Goal: Information Seeking & Learning: Learn about a topic

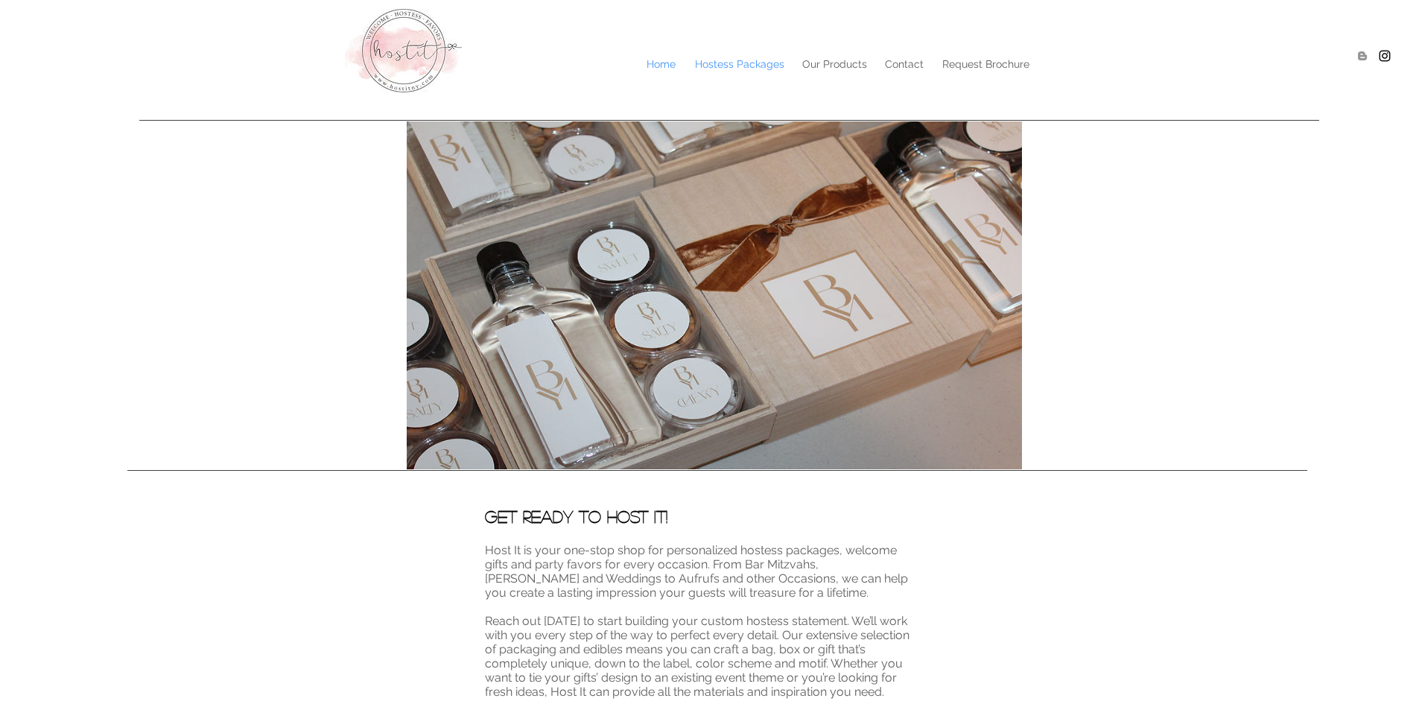
click at [751, 55] on p "Hostess Packages" at bounding box center [739, 64] width 104 height 22
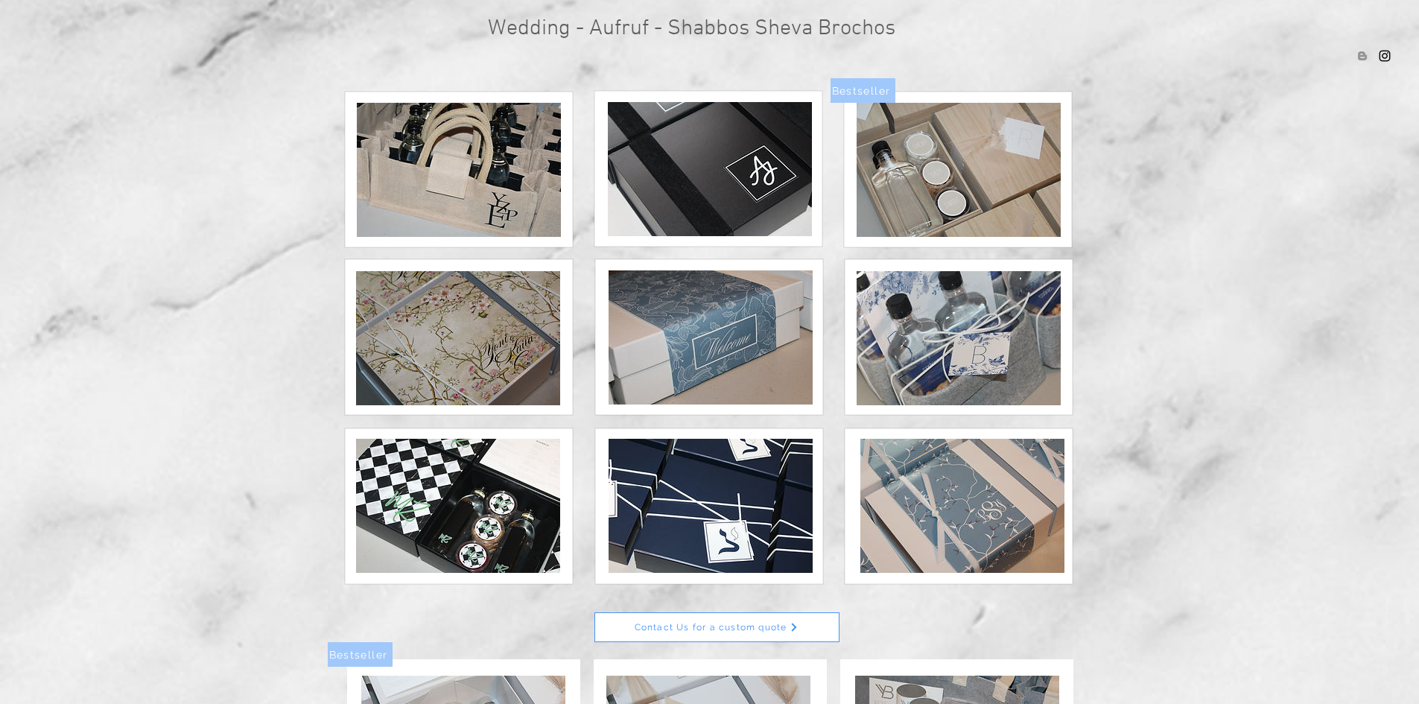
scroll to position [298, 0]
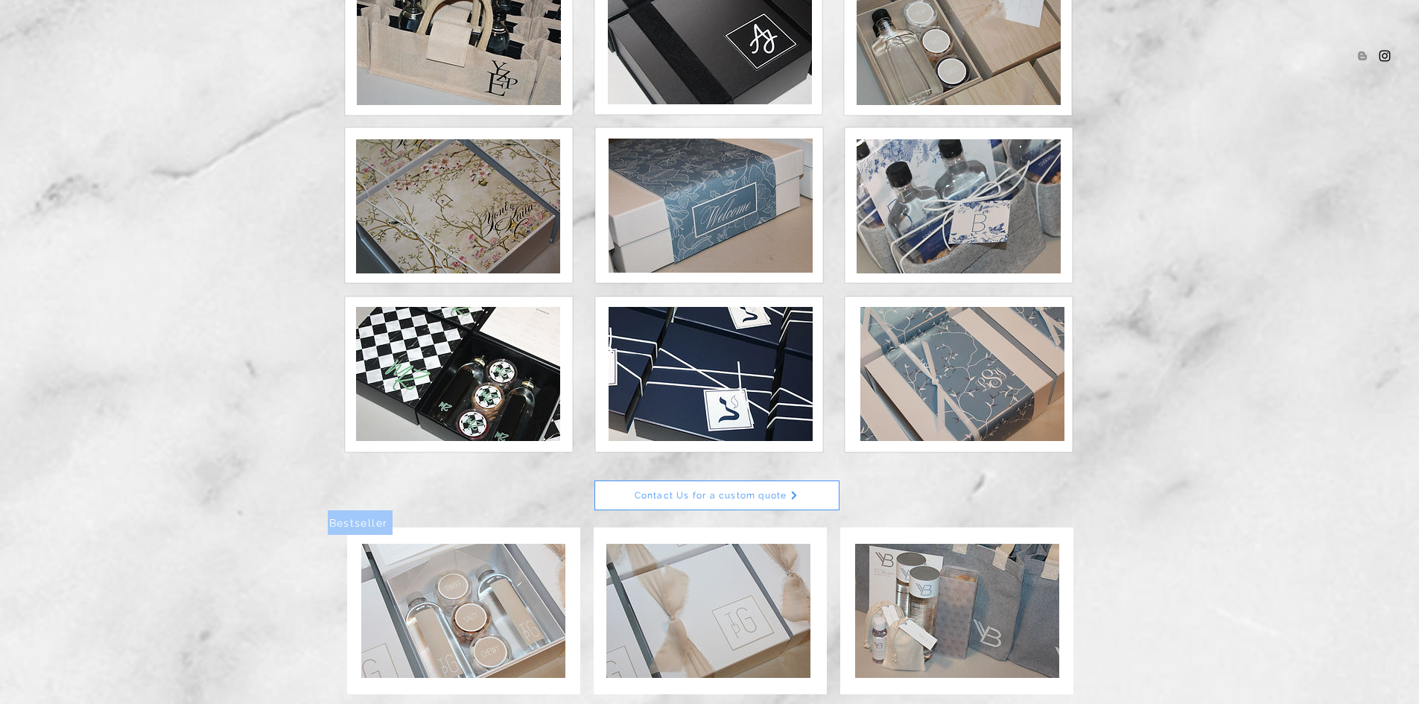
click at [469, 368] on img at bounding box center [458, 374] width 204 height 134
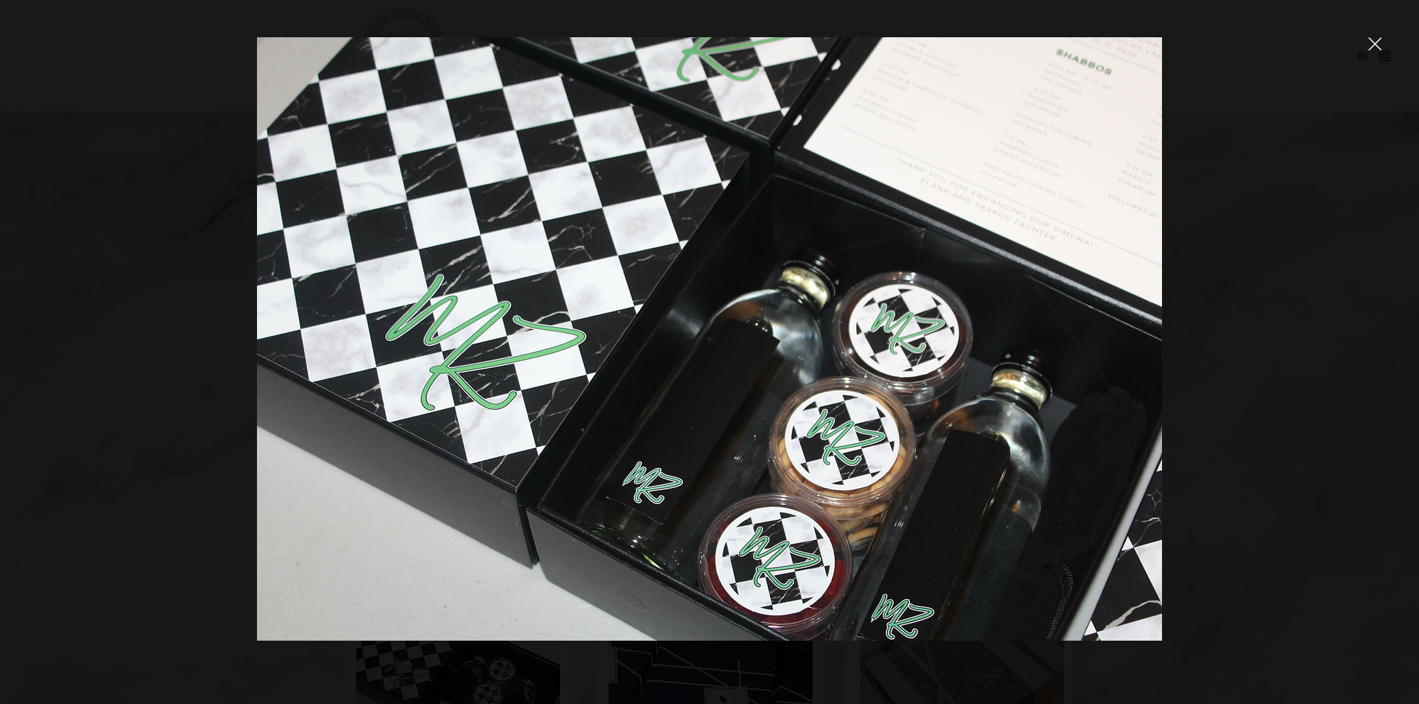
click at [1372, 36] on div at bounding box center [709, 352] width 1419 height 704
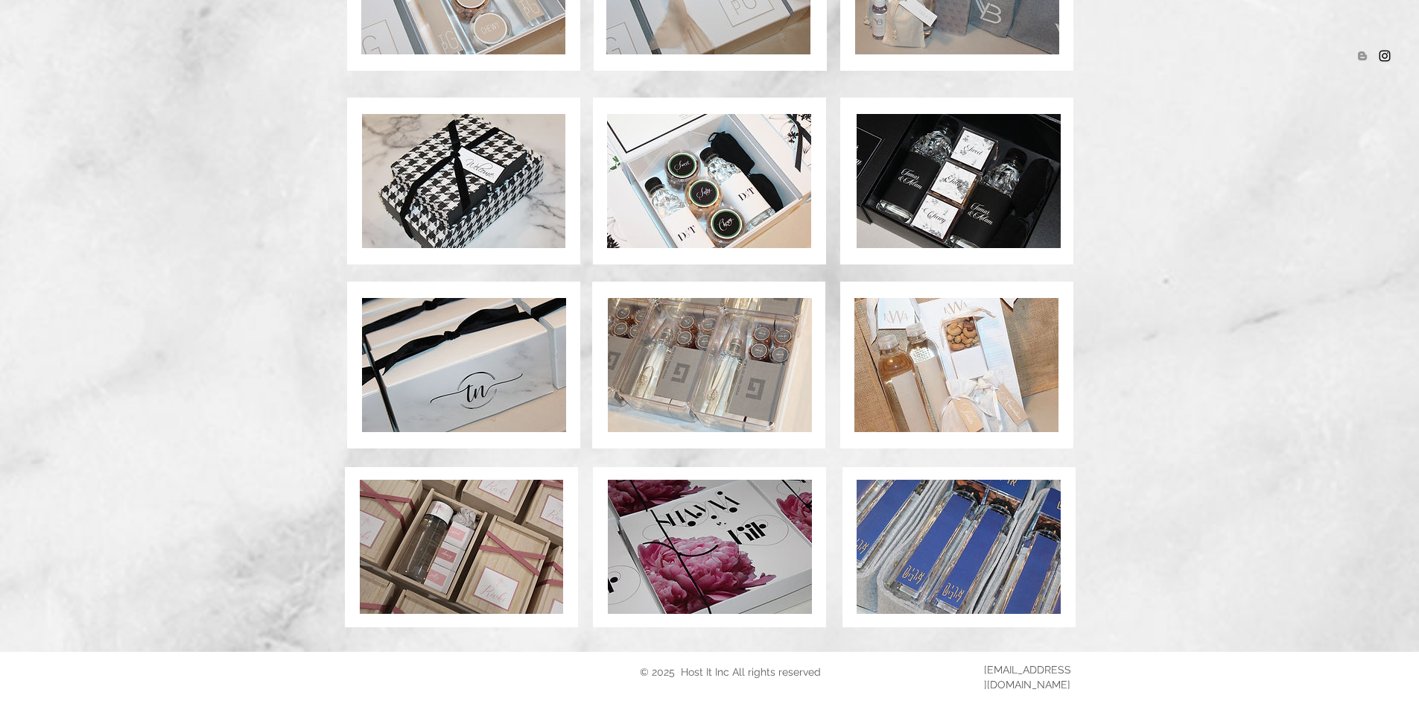
scroll to position [936, 0]
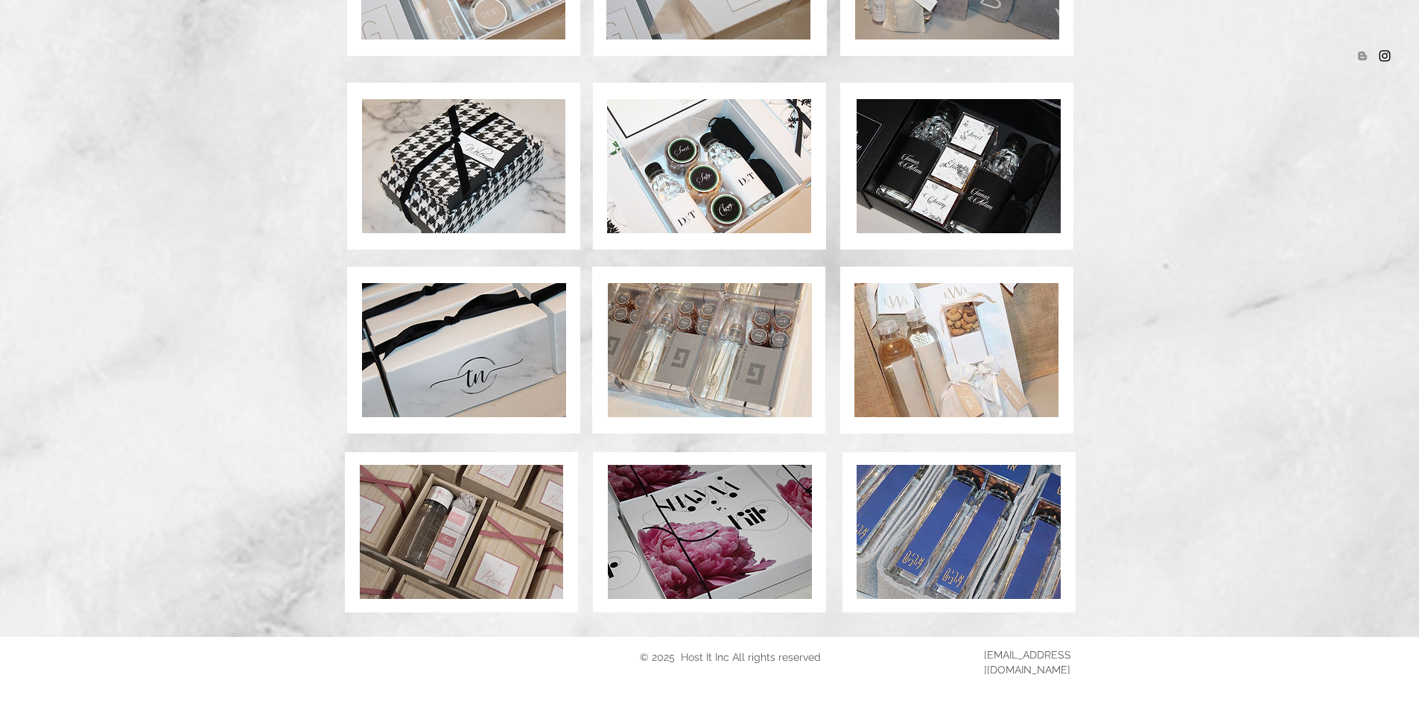
click at [455, 506] on img at bounding box center [461, 532] width 203 height 134
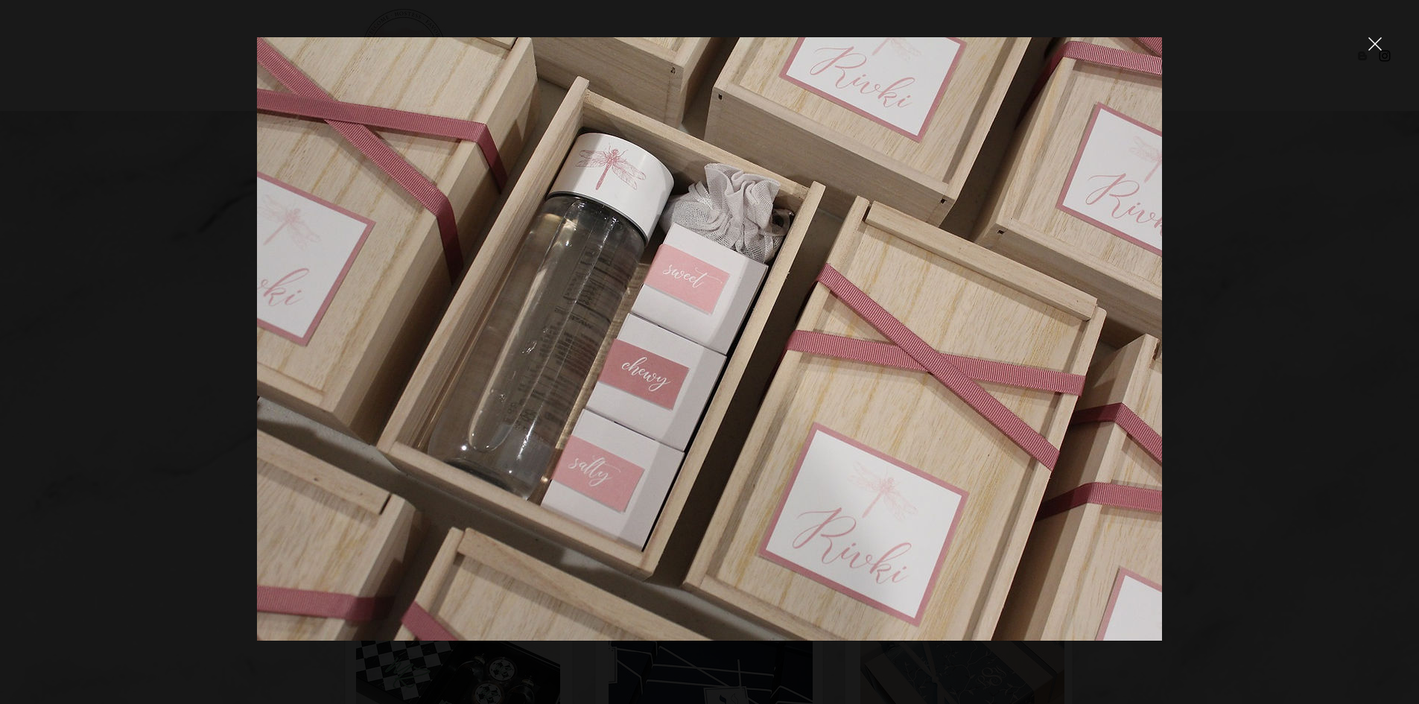
click at [1369, 48] on icon "close" at bounding box center [1374, 43] width 13 height 13
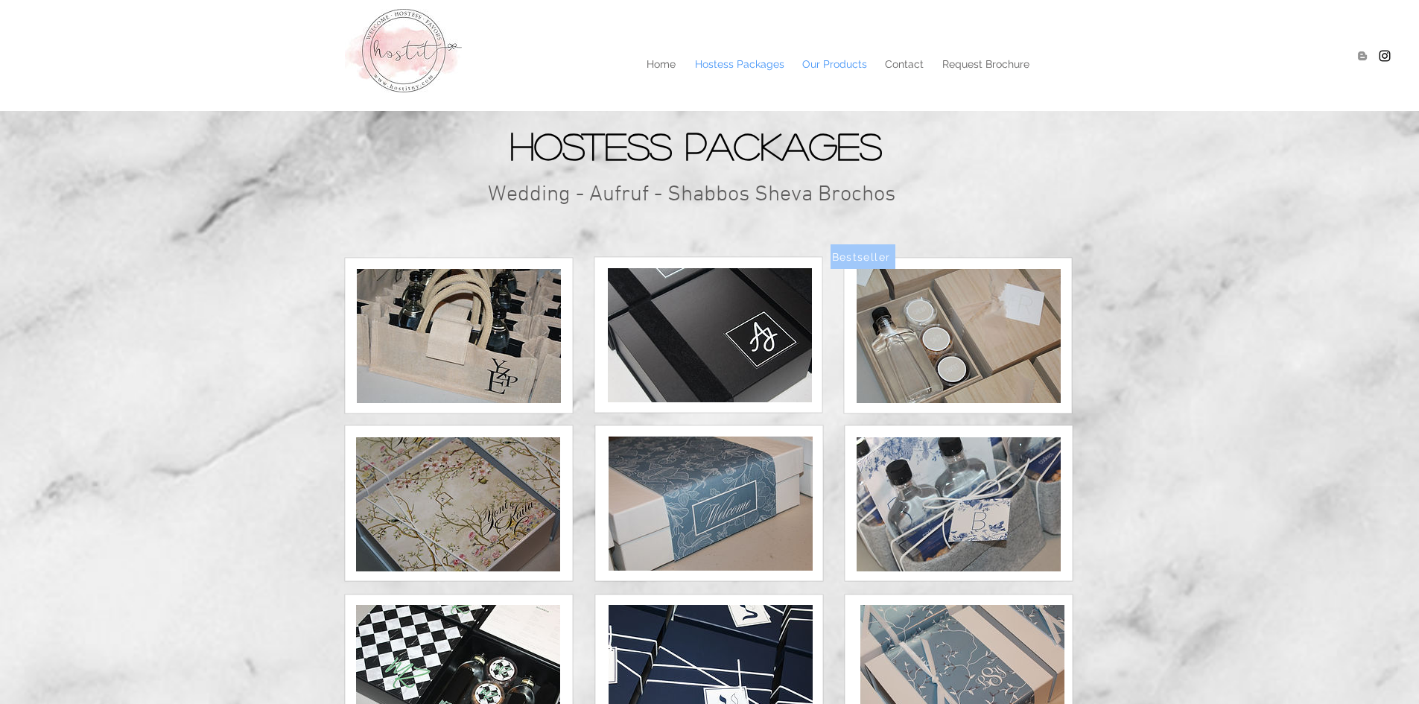
click at [836, 56] on p "Our Products" at bounding box center [835, 64] width 80 height 22
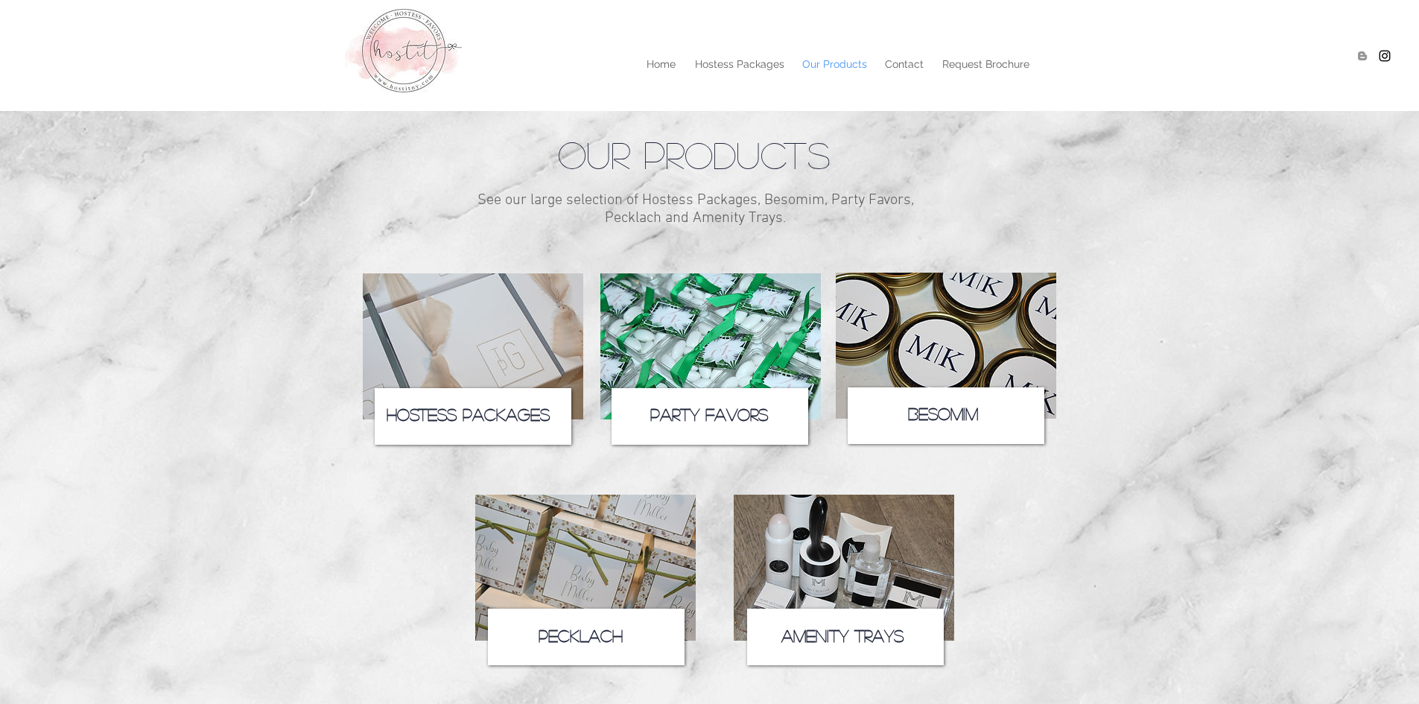
click at [491, 387] on img at bounding box center [473, 346] width 220 height 146
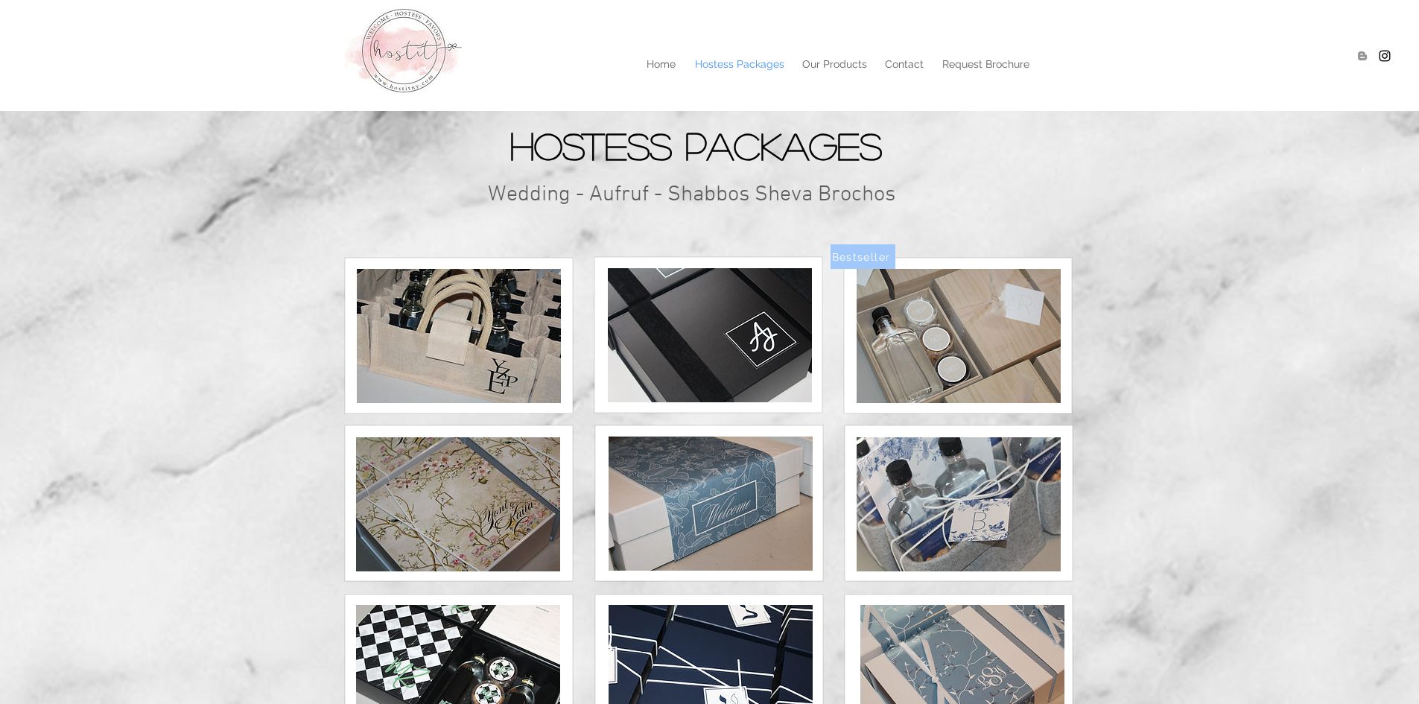
click at [483, 397] on img at bounding box center [459, 336] width 204 height 134
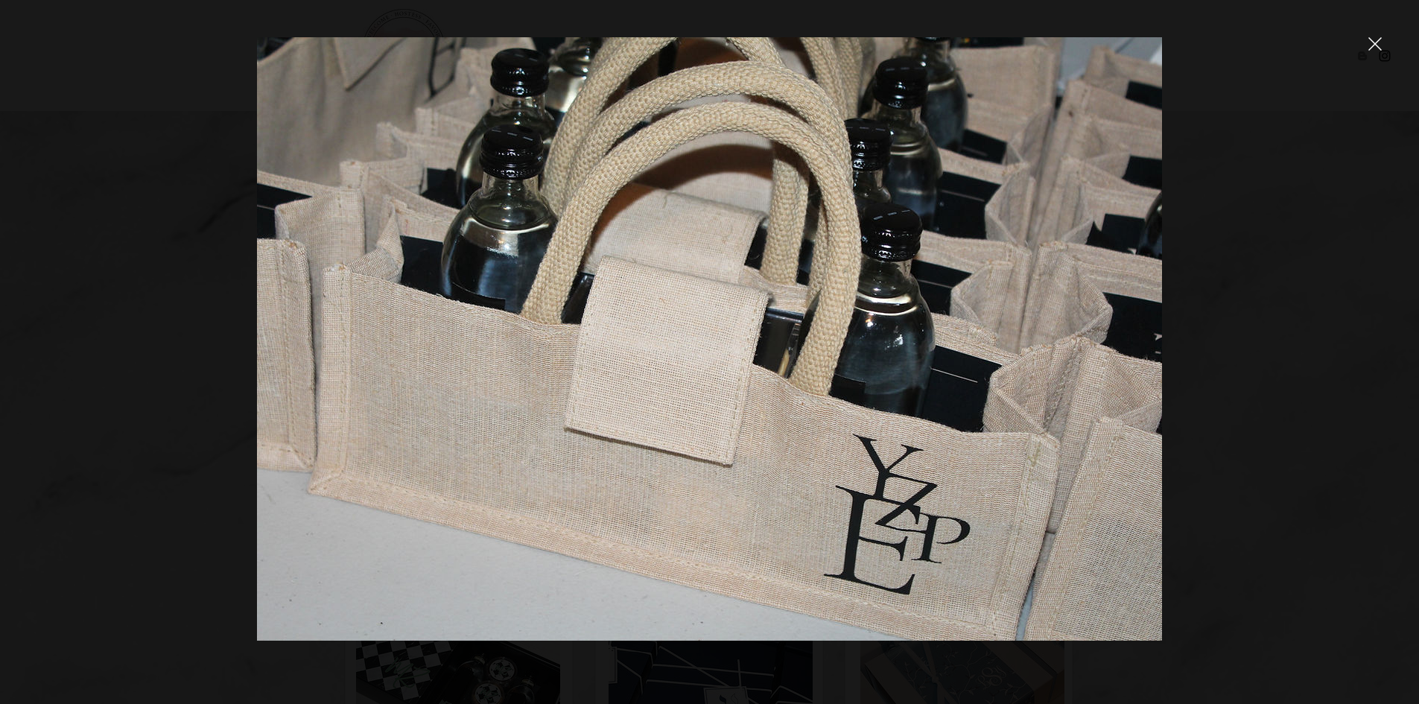
click at [1375, 43] on icon "close" at bounding box center [1375, 44] width 13 height 13
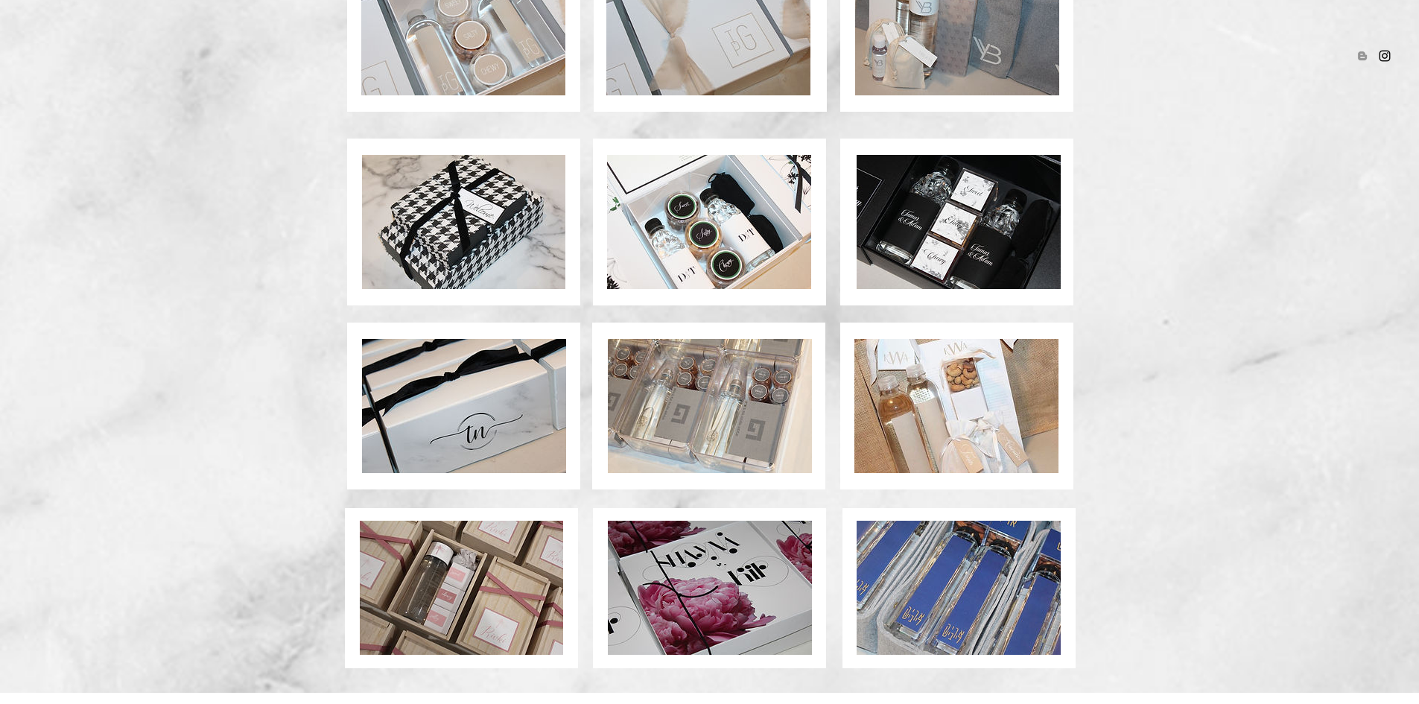
scroll to position [936, 0]
